Goal: Book appointment/travel/reservation

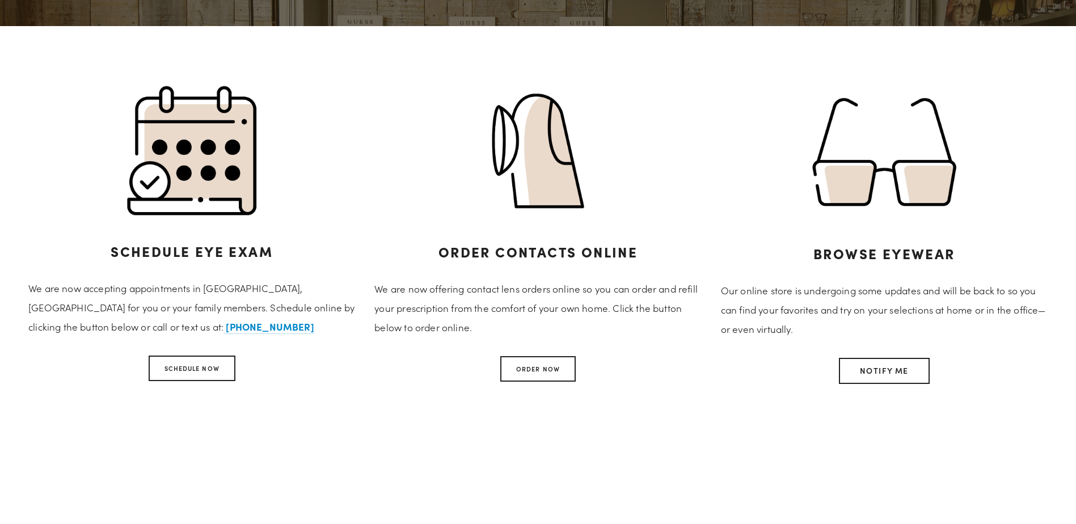
scroll to position [511, 0]
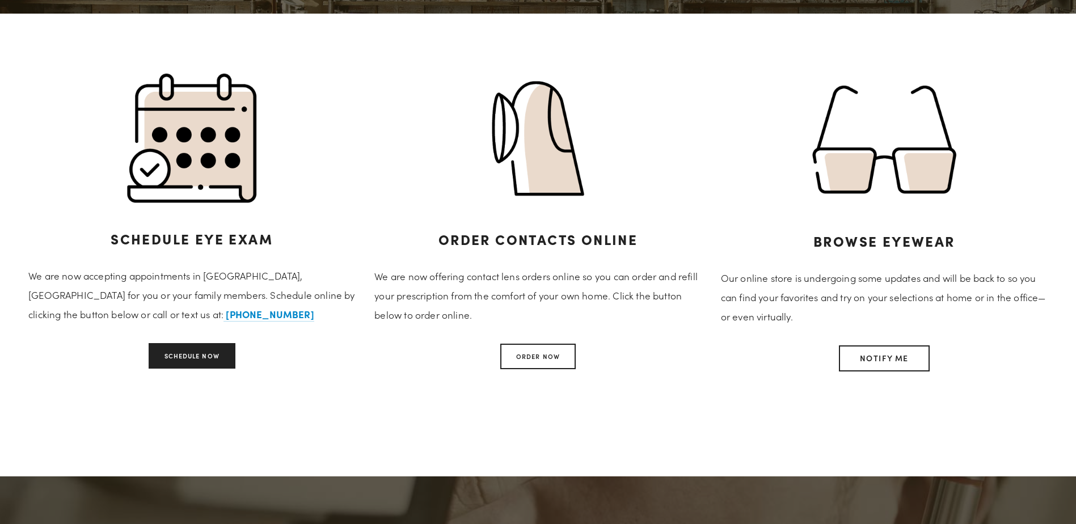
click at [227, 358] on link "Schedule Now" at bounding box center [192, 356] width 87 height 26
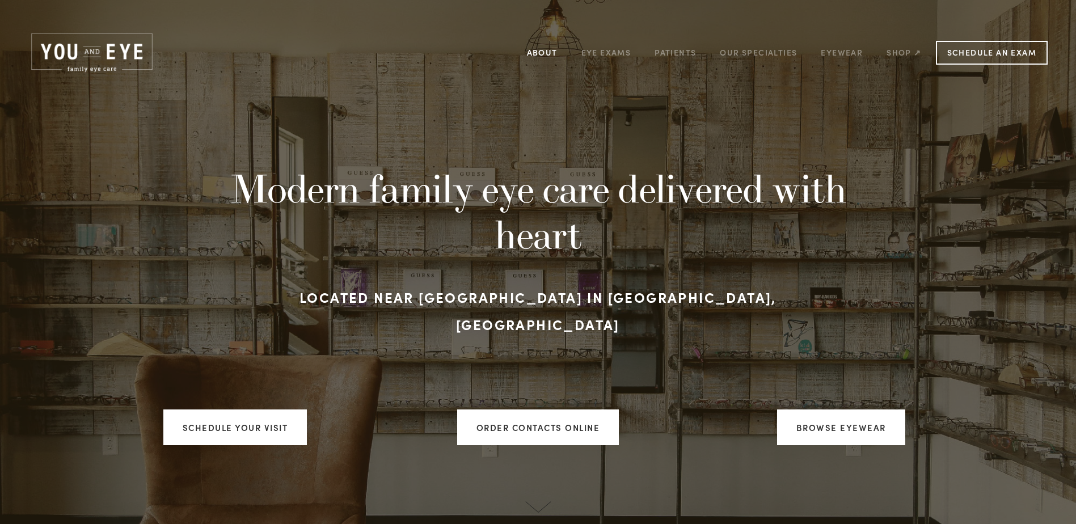
click at [534, 53] on link "About" at bounding box center [542, 53] width 31 height 18
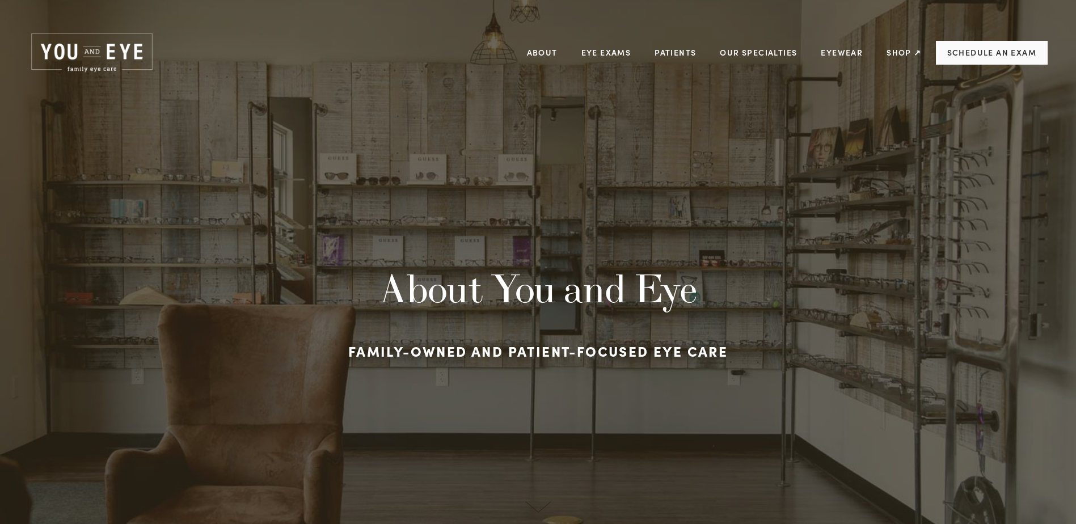
click at [1005, 49] on link "Schedule an Exam" at bounding box center [992, 53] width 112 height 24
